Goal: Information Seeking & Learning: Check status

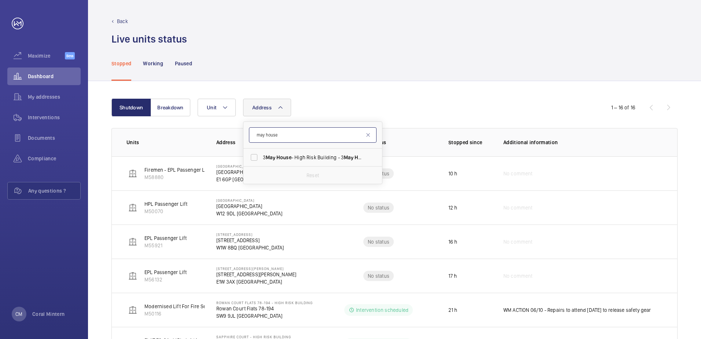
drag, startPoint x: 262, startPoint y: 132, endPoint x: 318, endPoint y: 127, distance: 55.6
click at [318, 127] on form "may house" at bounding box center [312, 135] width 139 height 27
type input "maplewood"
click at [322, 156] on span "Maplewood Apartments - High Risk Building - [GEOGRAPHIC_DATA]" at bounding box center [313, 157] width 101 height 7
click at [261, 156] on input "Maplewood Apartments - High Risk Building - [GEOGRAPHIC_DATA]" at bounding box center [254, 157] width 15 height 15
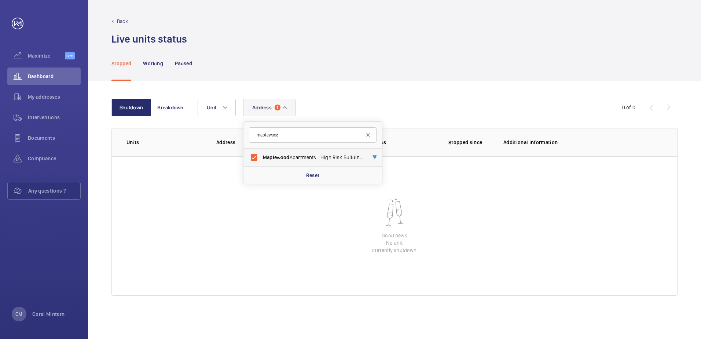
click at [284, 162] on label "Maplewood Apartments - High Risk Building - [GEOGRAPHIC_DATA]" at bounding box center [307, 157] width 128 height 18
click at [261, 162] on input "Maplewood Apartments - High Risk Building - [GEOGRAPHIC_DATA]" at bounding box center [254, 157] width 15 height 15
checkbox input "false"
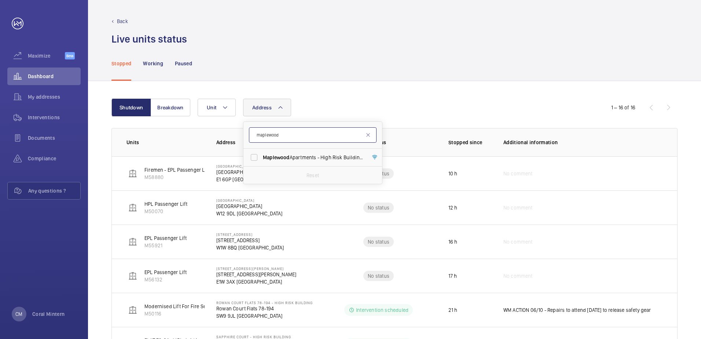
drag, startPoint x: 293, startPoint y: 141, endPoint x: 253, endPoint y: 132, distance: 41.0
click at [253, 132] on input "maplewood" at bounding box center [313, 134] width 128 height 15
type input "muscovy"
click at [317, 157] on span "[STREET_ADDRESS]" at bounding box center [313, 157] width 101 height 7
click at [261, 157] on input "[STREET_ADDRESS]" at bounding box center [254, 157] width 15 height 15
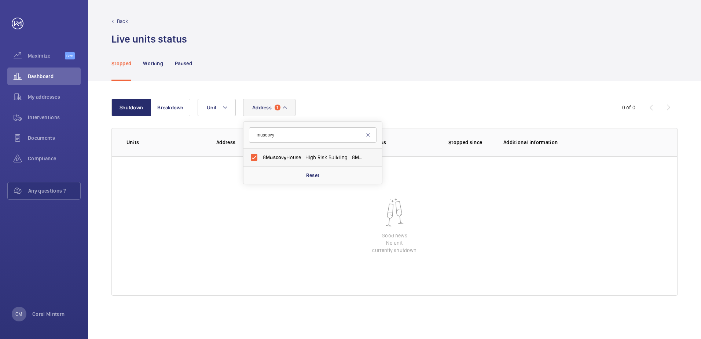
click at [289, 158] on span "[STREET_ADDRESS]" at bounding box center [313, 157] width 101 height 7
click at [261, 158] on input "[STREET_ADDRESS]" at bounding box center [254, 157] width 15 height 15
checkbox input "false"
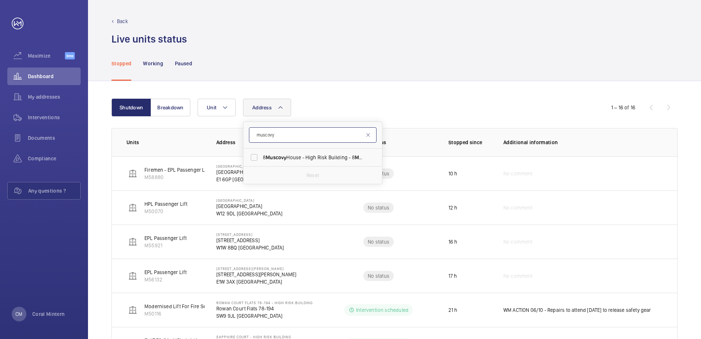
drag, startPoint x: 282, startPoint y: 138, endPoint x: 256, endPoint y: 131, distance: 27.3
click at [256, 131] on input "muscovy" at bounding box center [313, 134] width 128 height 15
type input "sherborne"
click at [333, 164] on label "[GEOGRAPHIC_DATA] - [GEOGRAPHIC_DATA]" at bounding box center [307, 157] width 128 height 18
click at [261, 164] on input "[GEOGRAPHIC_DATA] - [GEOGRAPHIC_DATA]" at bounding box center [254, 157] width 15 height 15
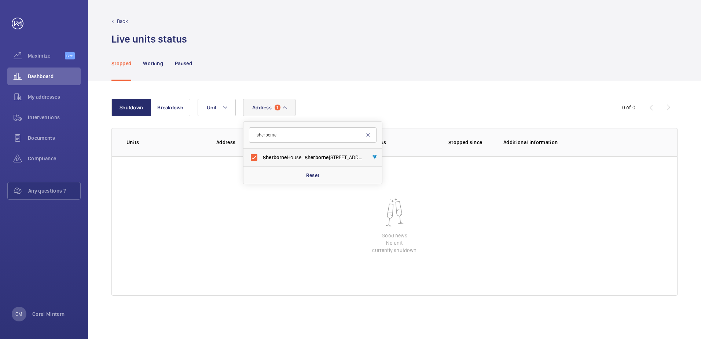
click at [282, 158] on span "Sherborne" at bounding box center [275, 157] width 24 height 6
click at [261, 158] on input "[GEOGRAPHIC_DATA] - [GEOGRAPHIC_DATA]" at bounding box center [254, 157] width 15 height 15
checkbox input "false"
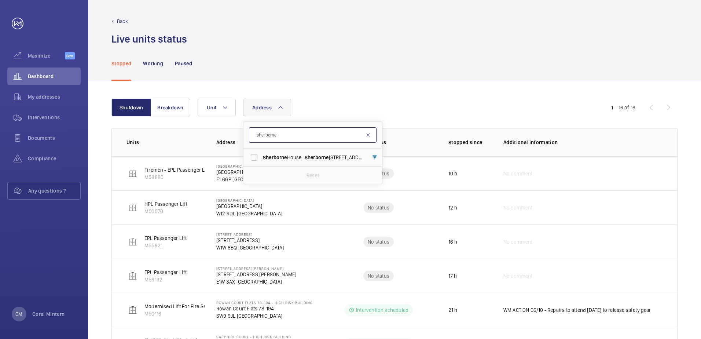
drag, startPoint x: 284, startPoint y: 139, endPoint x: 313, endPoint y: 135, distance: 29.2
click at [252, 131] on input "sherborne" at bounding box center [313, 134] width 128 height 15
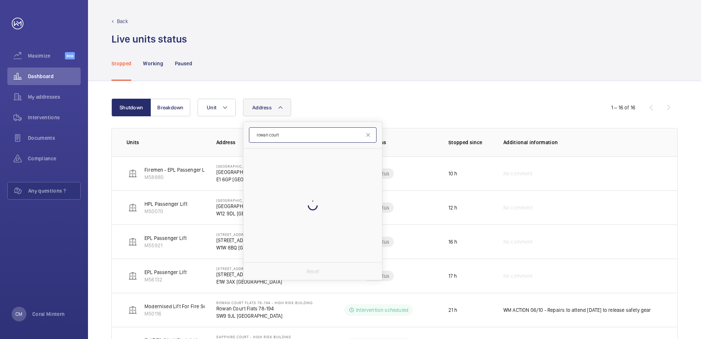
type input "rowan court"
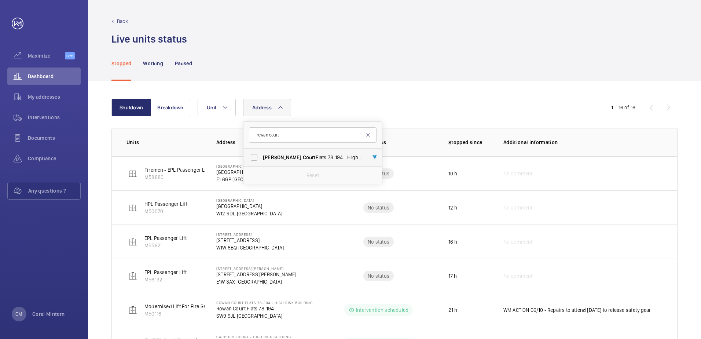
click at [303, 158] on span "Court" at bounding box center [309, 157] width 13 height 6
click at [261, 158] on input "Rowan Court Flats [STREET_ADDRESS]" at bounding box center [254, 157] width 15 height 15
checkbox input "true"
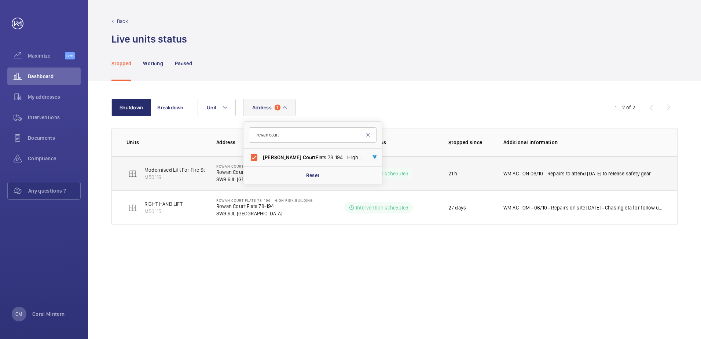
click at [592, 169] on td "WM ACTION 06/10 - Repairs to attend [DATE] to release safety gear" at bounding box center [585, 173] width 186 height 34
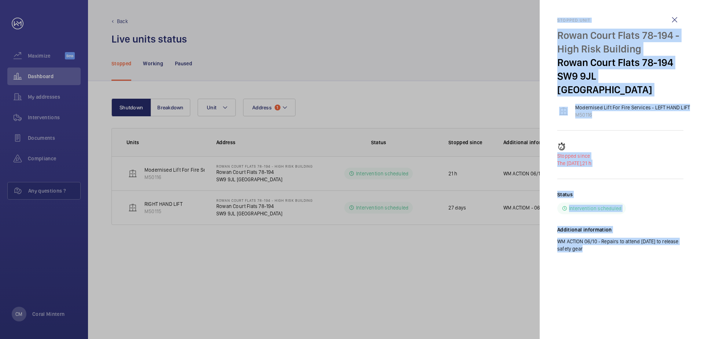
drag, startPoint x: 623, startPoint y: 237, endPoint x: 556, endPoint y: 22, distance: 225.2
click at [556, 22] on mat-sidenav "Stopped unit Rowan Court Flats 78-194 - High Risk Building [GEOGRAPHIC_DATA] Fl…" at bounding box center [620, 169] width 161 height 339
copy div "Stopped unit Rowan Court Flats 78-194 - High Risk Building [GEOGRAPHIC_DATA] Fl…"
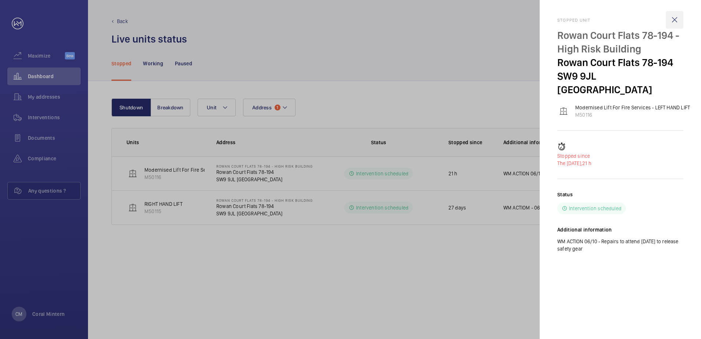
click at [675, 22] on wm-front-icon-button at bounding box center [675, 20] width 18 height 18
